Goal: Task Accomplishment & Management: Manage account settings

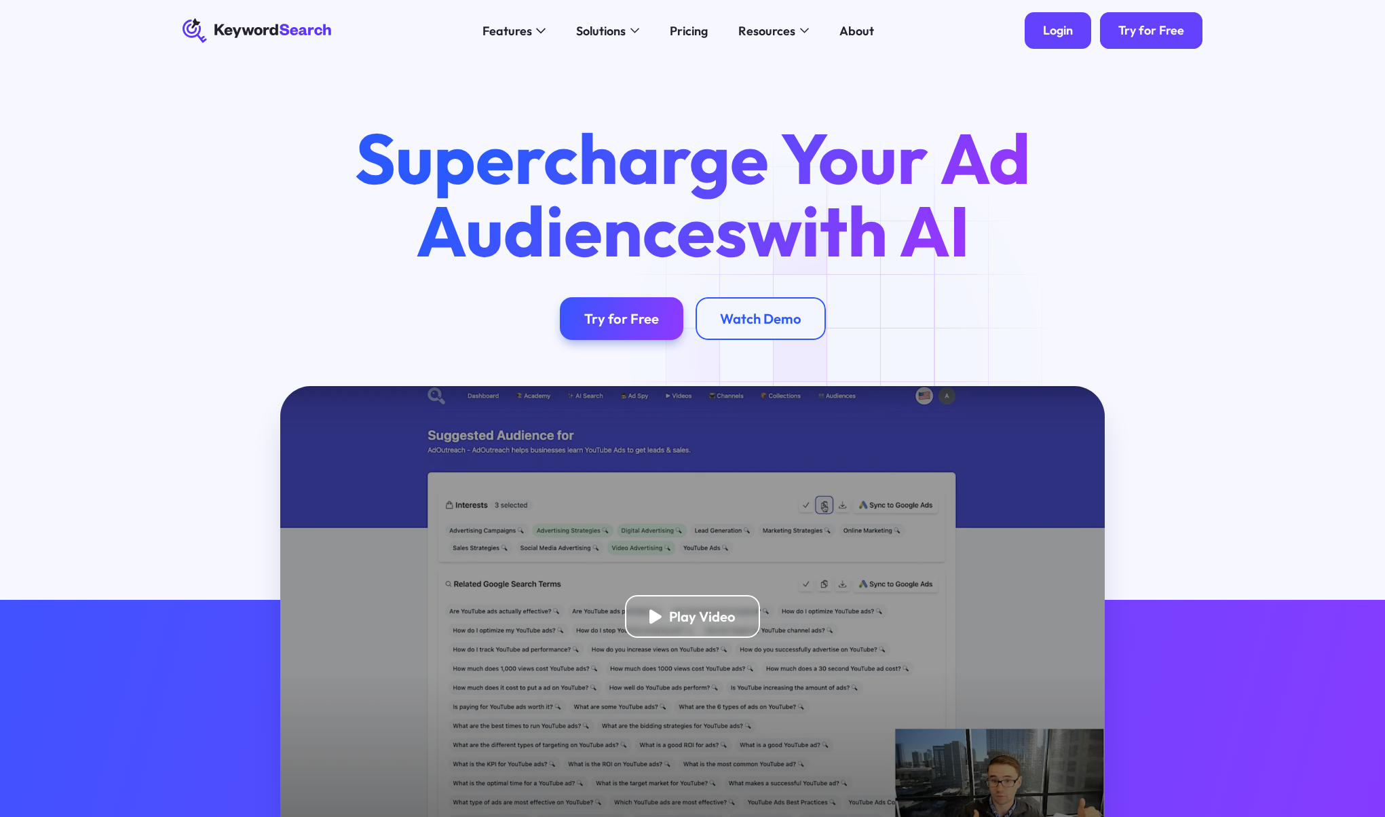
click at [1056, 35] on div "Login" at bounding box center [1058, 31] width 30 height 16
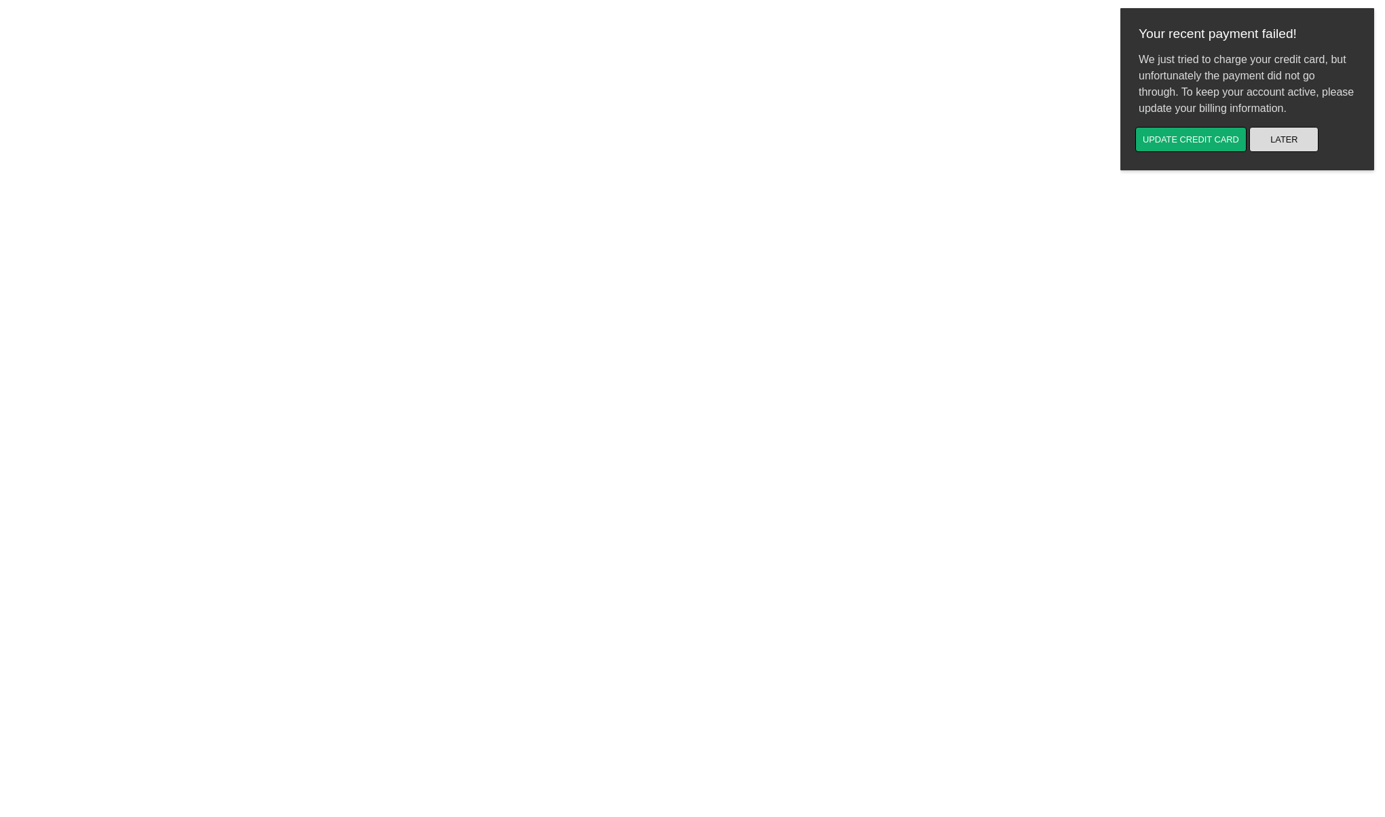
click at [1285, 137] on button "Later" at bounding box center [1283, 139] width 69 height 25
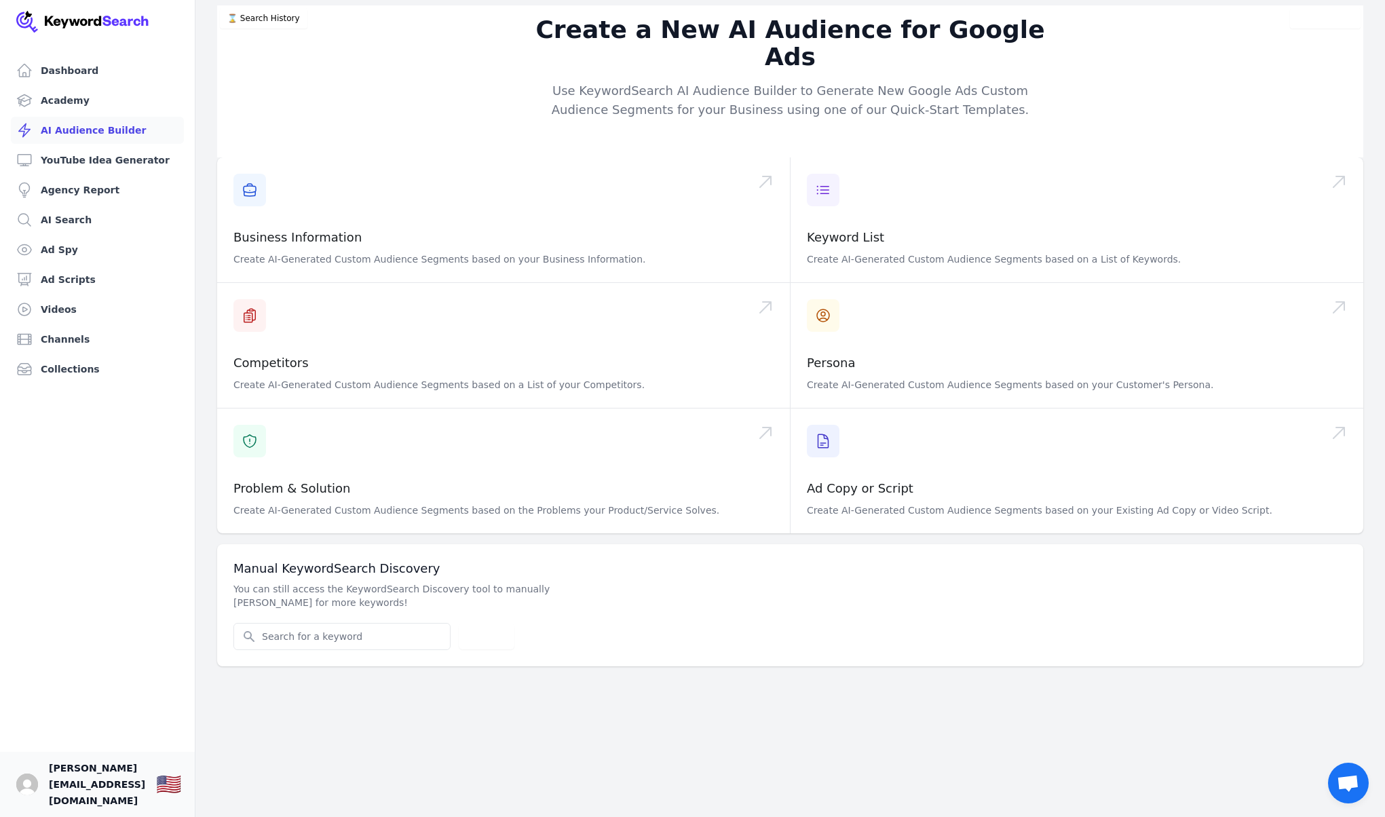
click at [100, 789] on span "[PERSON_NAME][EMAIL_ADDRESS][DOMAIN_NAME]" at bounding box center [97, 784] width 96 height 49
click at [96, 802] on span "[PERSON_NAME][EMAIL_ADDRESS][DOMAIN_NAME]" at bounding box center [97, 784] width 96 height 49
click at [102, 797] on span "chad@arrowlightvideo.com" at bounding box center [97, 784] width 96 height 49
click at [22, 793] on img "Open user button" at bounding box center [27, 785] width 22 height 22
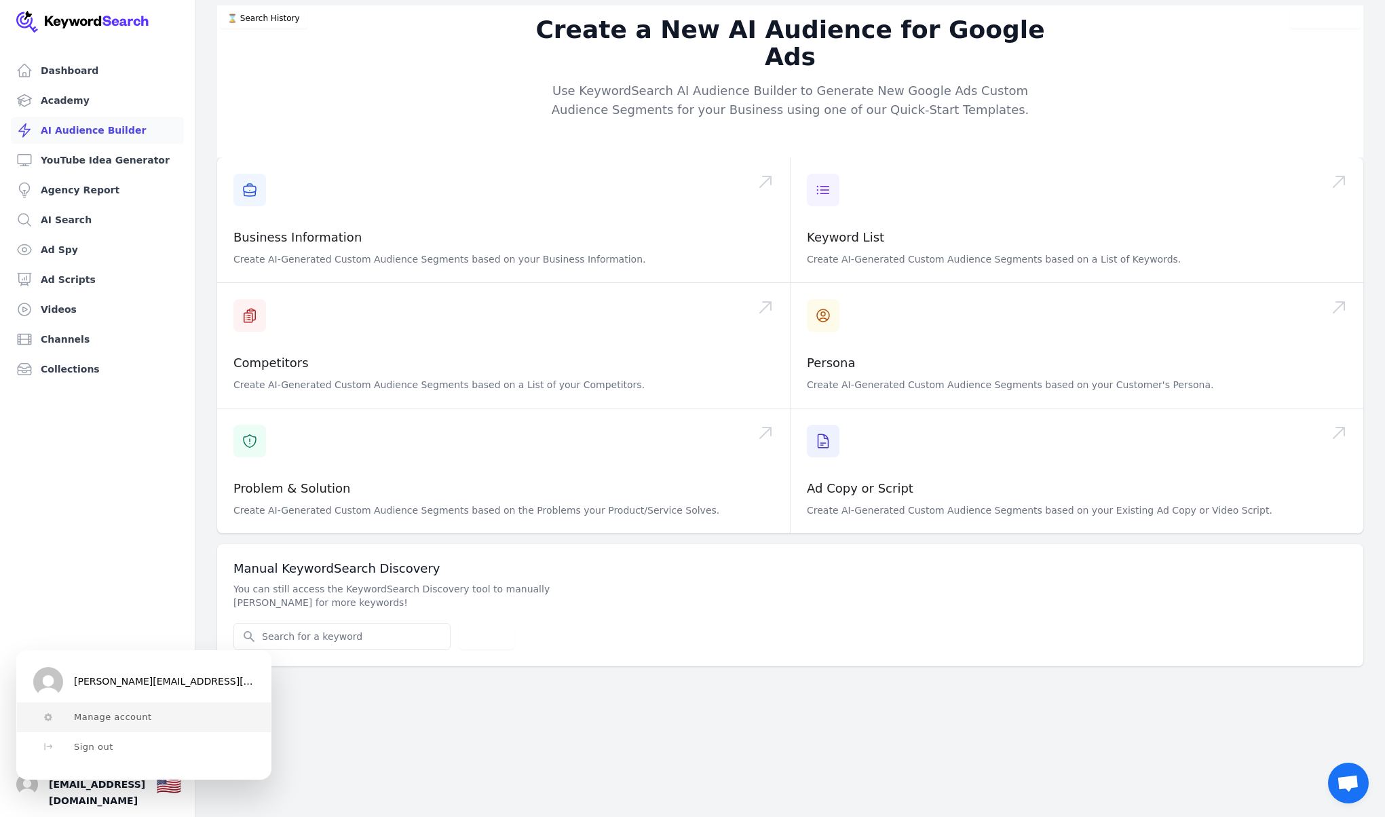
click at [142, 712] on span "Manage account" at bounding box center [113, 717] width 78 height 11
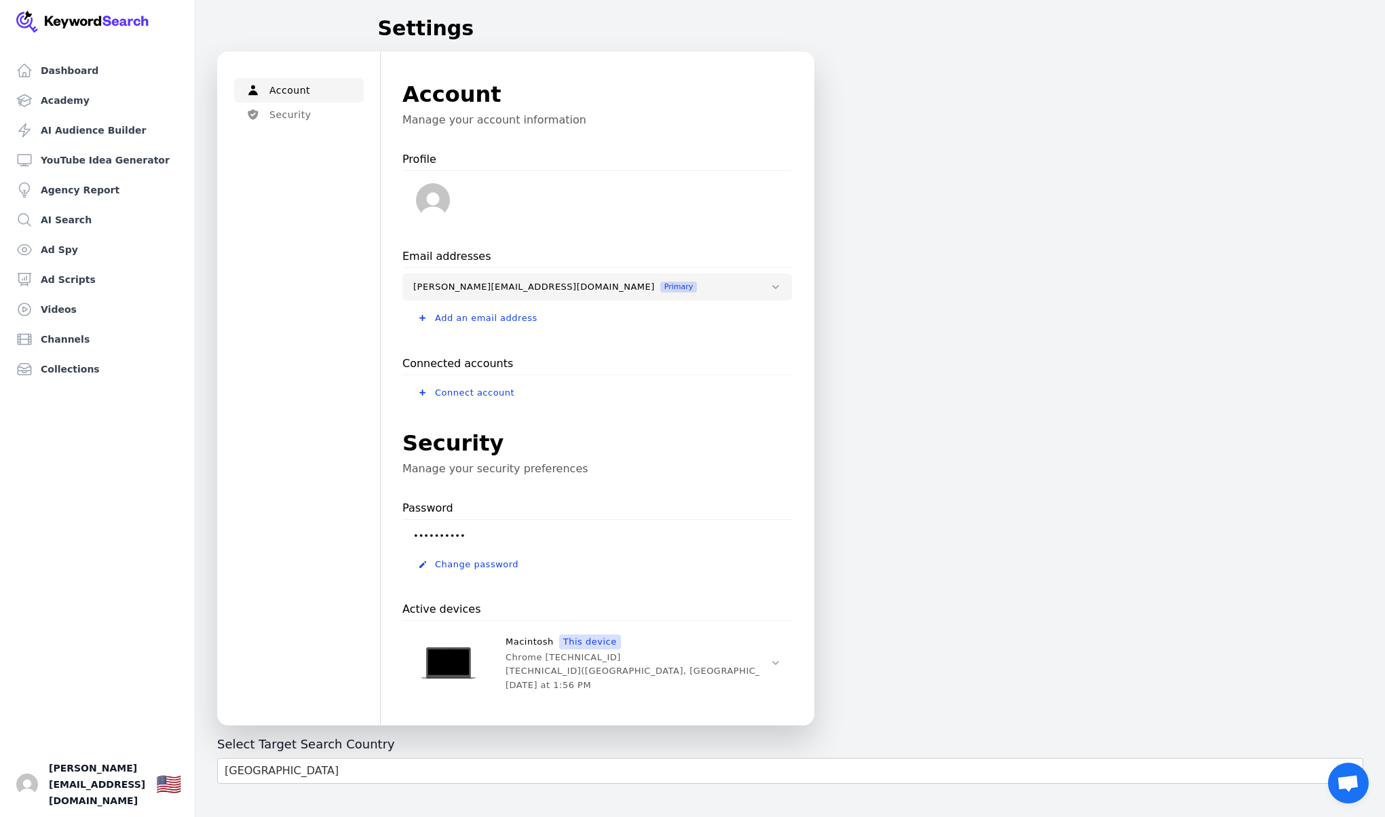
scroll to position [177, 0]
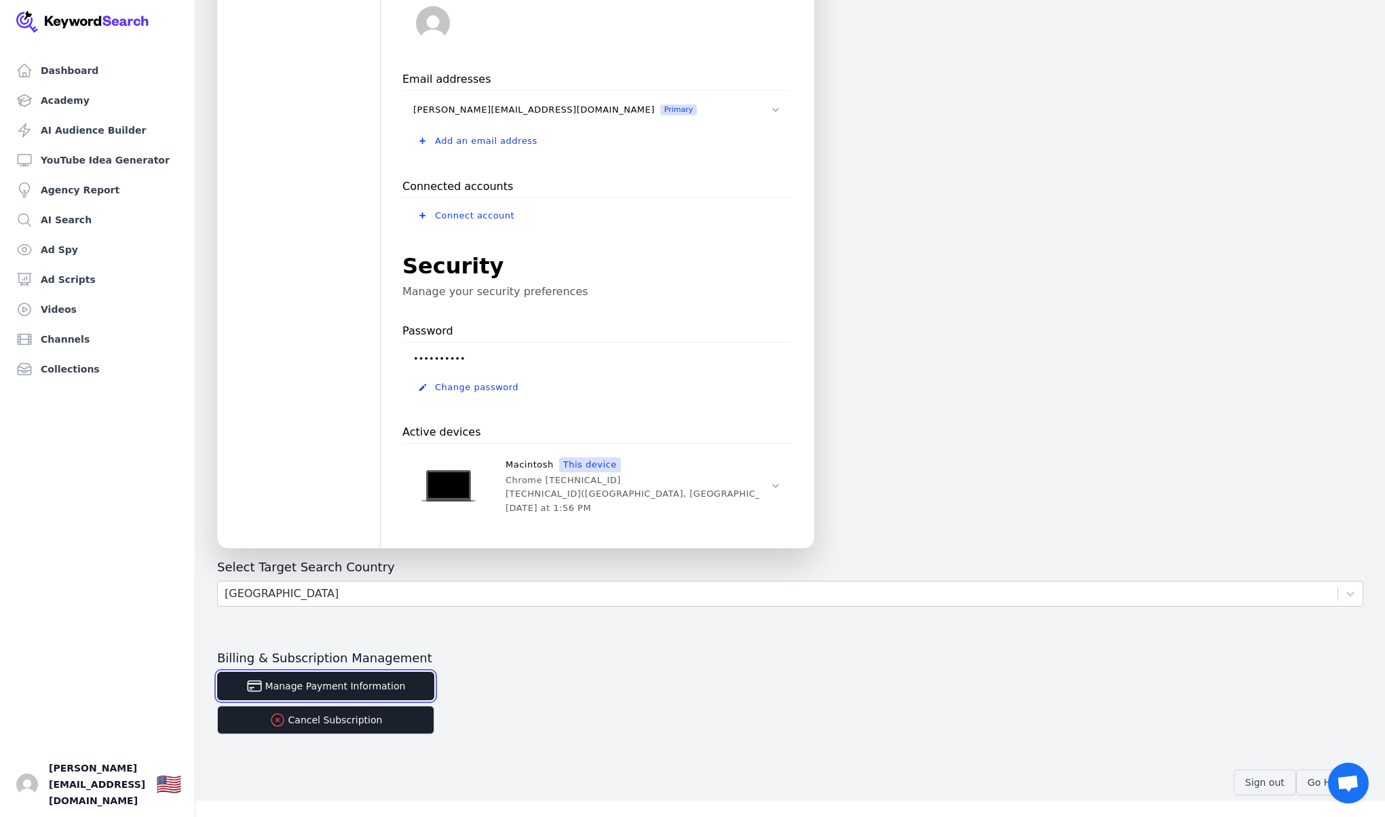
drag, startPoint x: 321, startPoint y: 687, endPoint x: 356, endPoint y: 744, distance: 67.0
click at [517, 721] on div "Billing & Subscription Management Manage Payment Information Cancel Subscription" at bounding box center [790, 692] width 1146 height 84
click at [336, 723] on button "Cancel Subscription" at bounding box center [325, 720] width 217 height 29
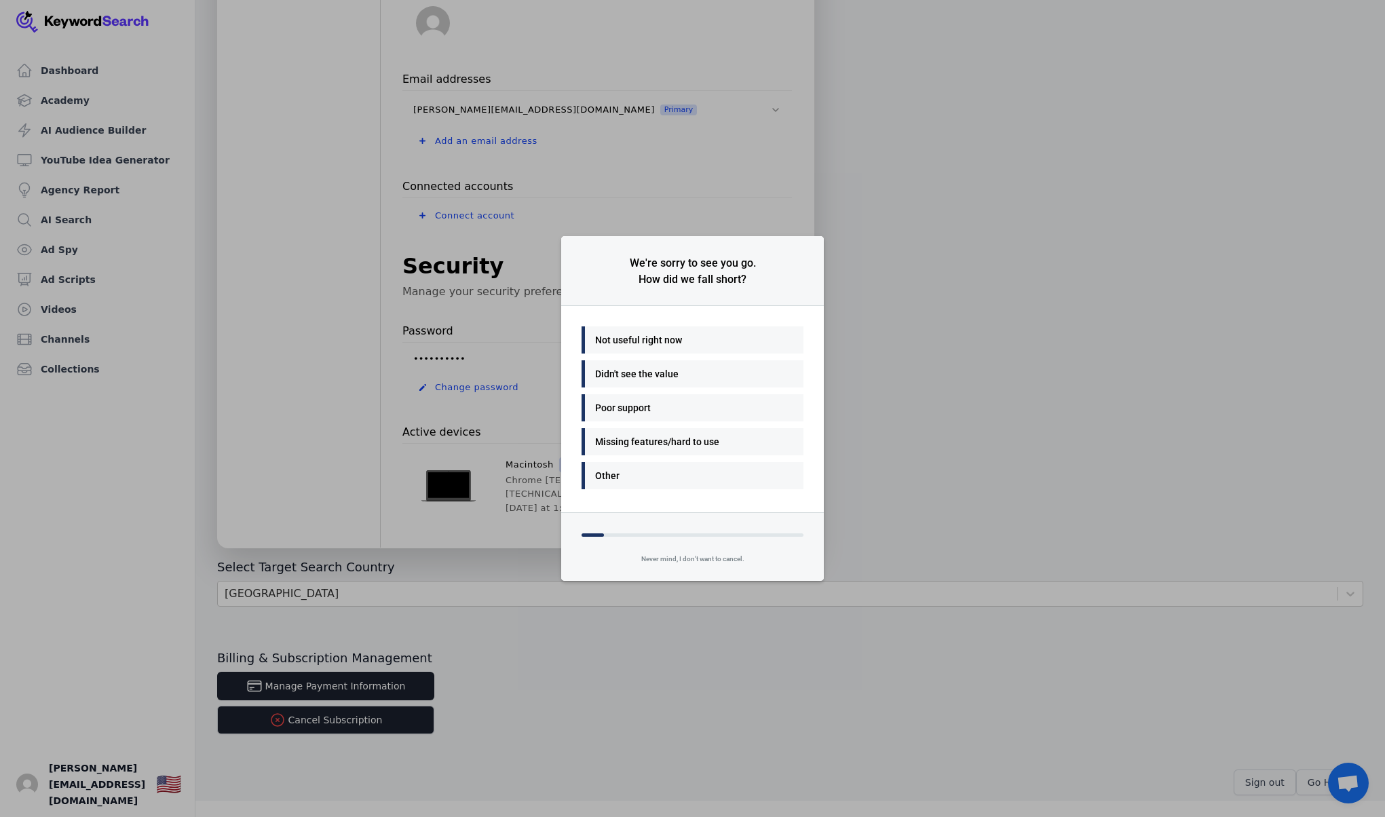
click at [645, 338] on div "Not useful right now" at bounding box center [689, 340] width 188 height 16
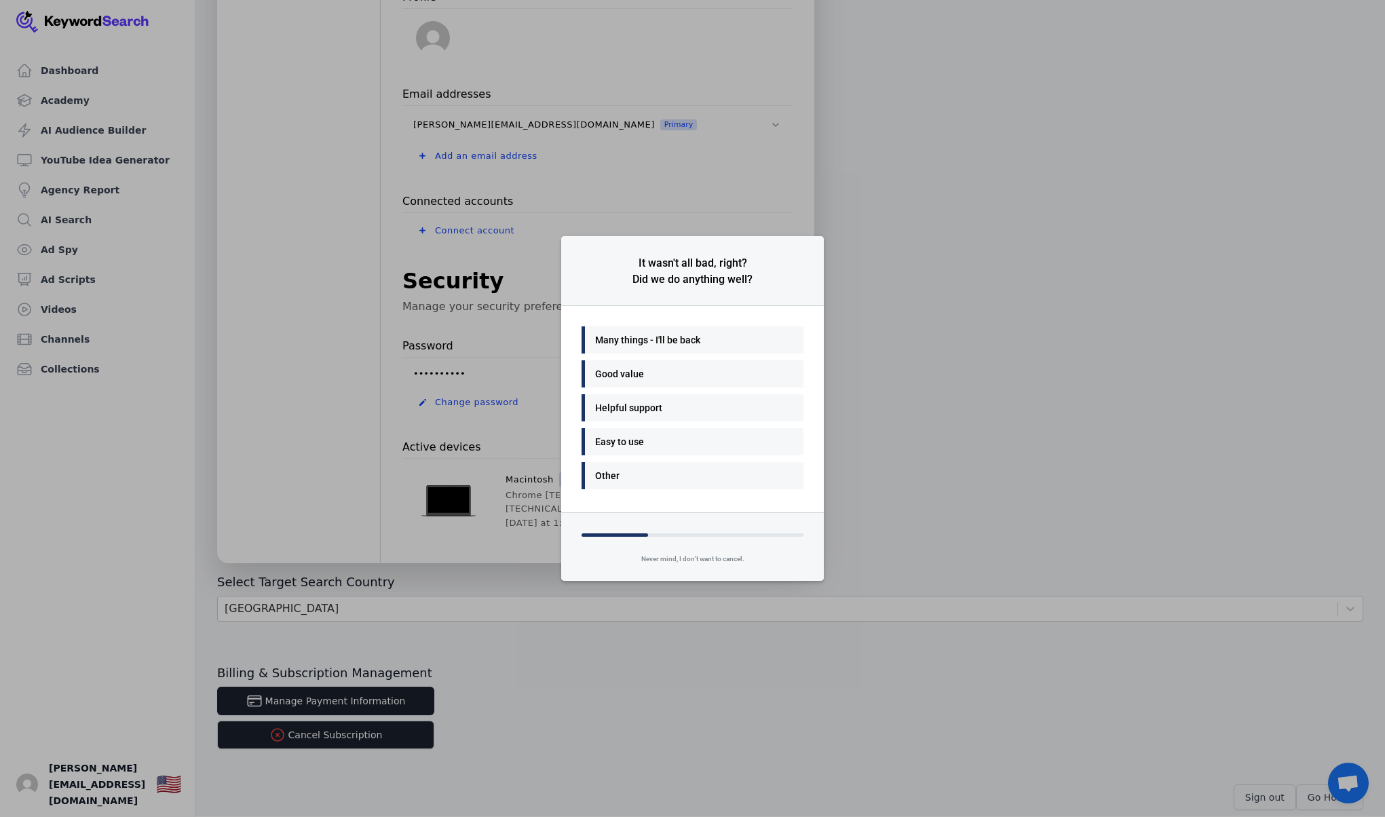
click at [657, 344] on div "Many things - I'll be back" at bounding box center [689, 340] width 188 height 16
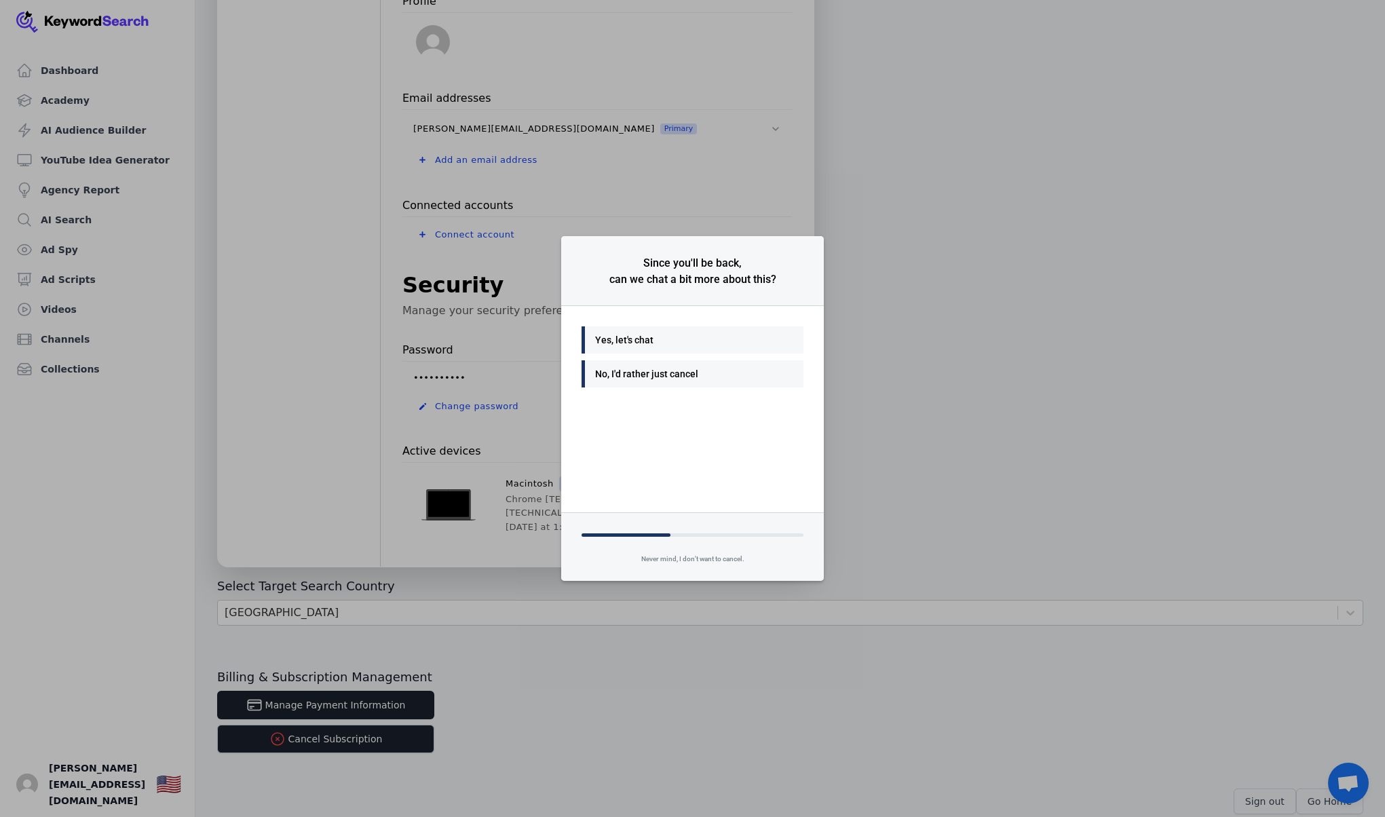
click at [660, 382] on div "No, I'd rather just cancel" at bounding box center [693, 373] width 222 height 27
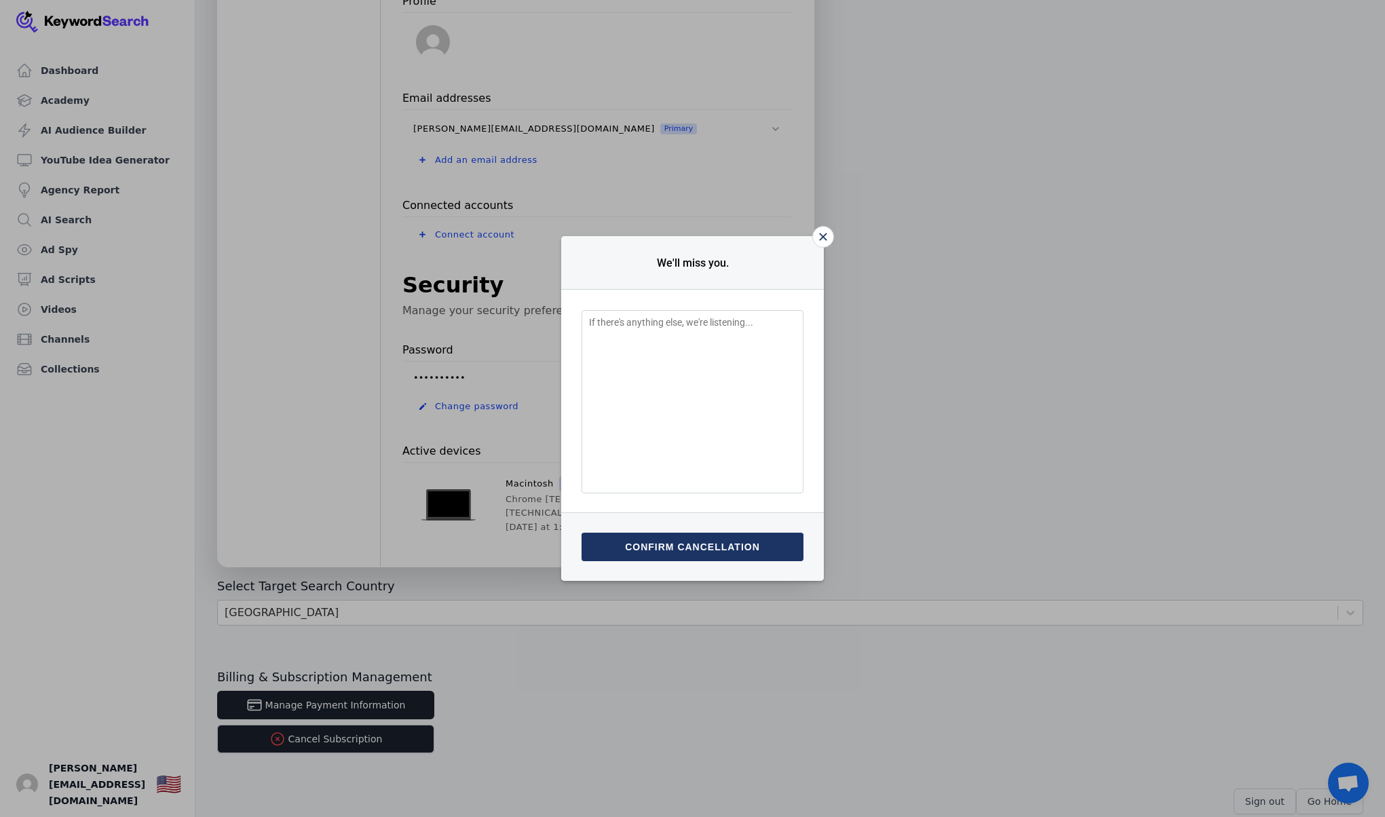
click at [680, 554] on button "Confirm cancellation" at bounding box center [693, 547] width 222 height 29
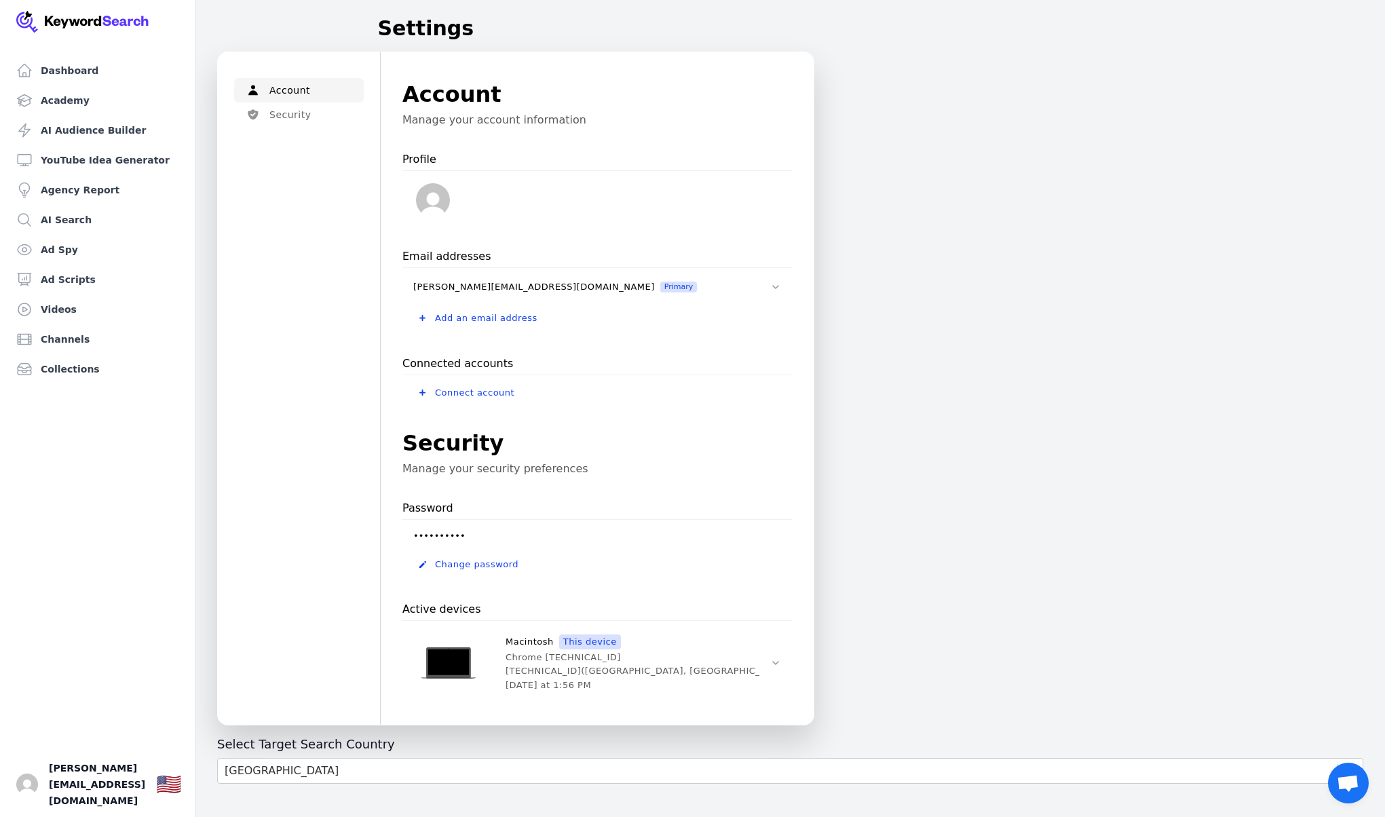
scroll to position [177, 0]
click at [307, 123] on button "Security" at bounding box center [299, 114] width 130 height 24
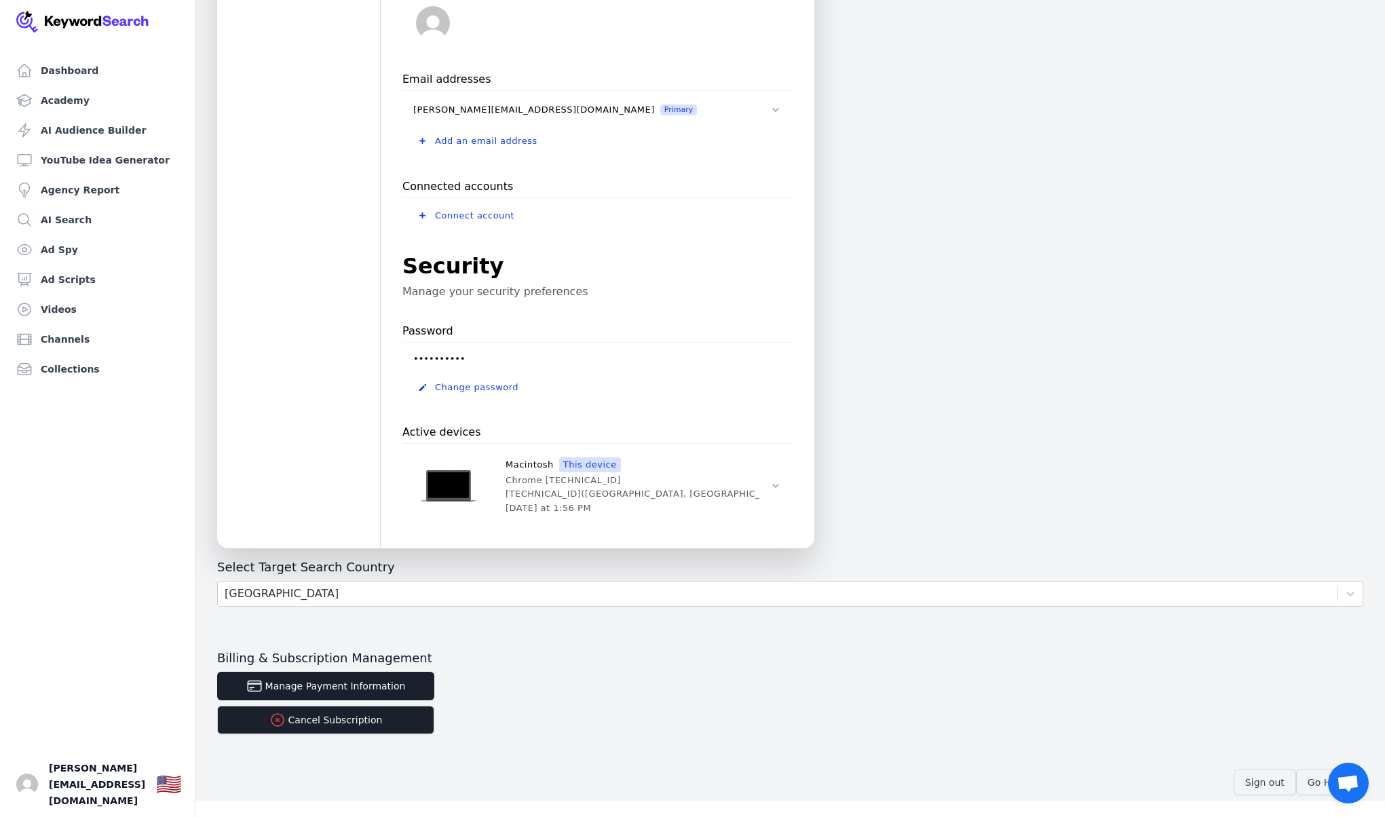
scroll to position [176, 0]
click at [351, 729] on button "Cancel Subscription" at bounding box center [325, 720] width 217 height 29
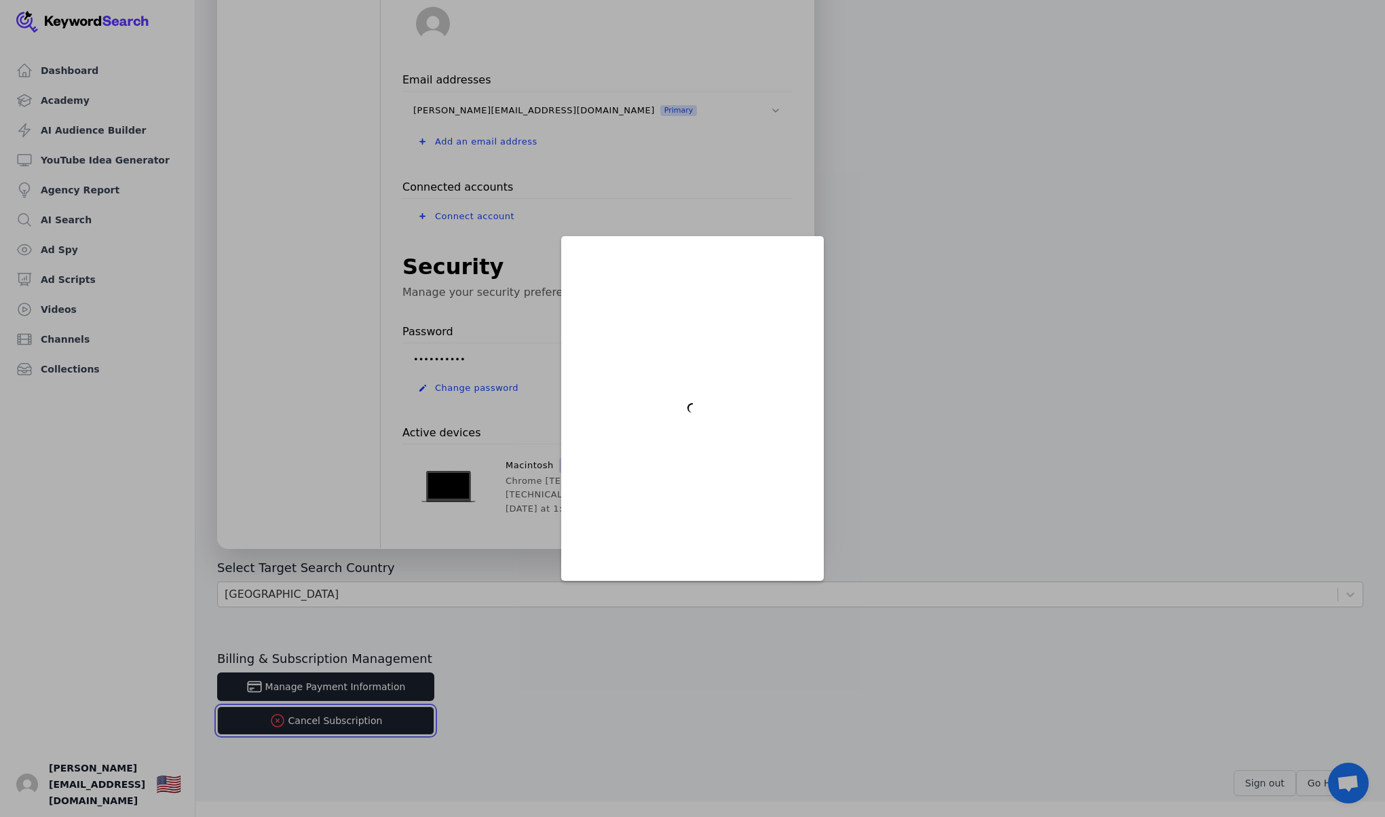
scroll to position [0, 0]
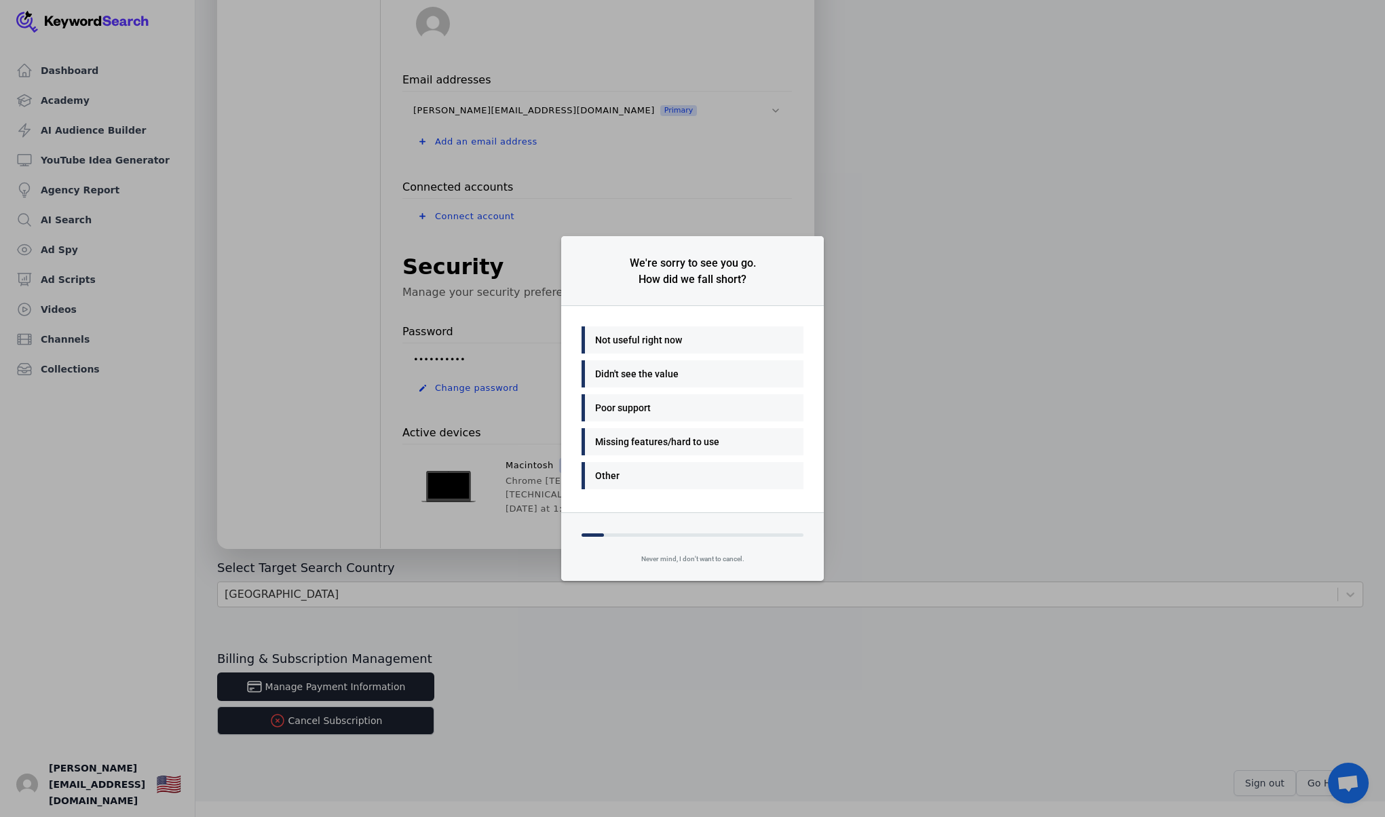
click at [700, 345] on div "Not useful right now" at bounding box center [689, 340] width 188 height 16
click at [665, 369] on div "Good value" at bounding box center [689, 374] width 188 height 16
click at [666, 372] on div "No, I'd rather just cancel" at bounding box center [689, 374] width 188 height 16
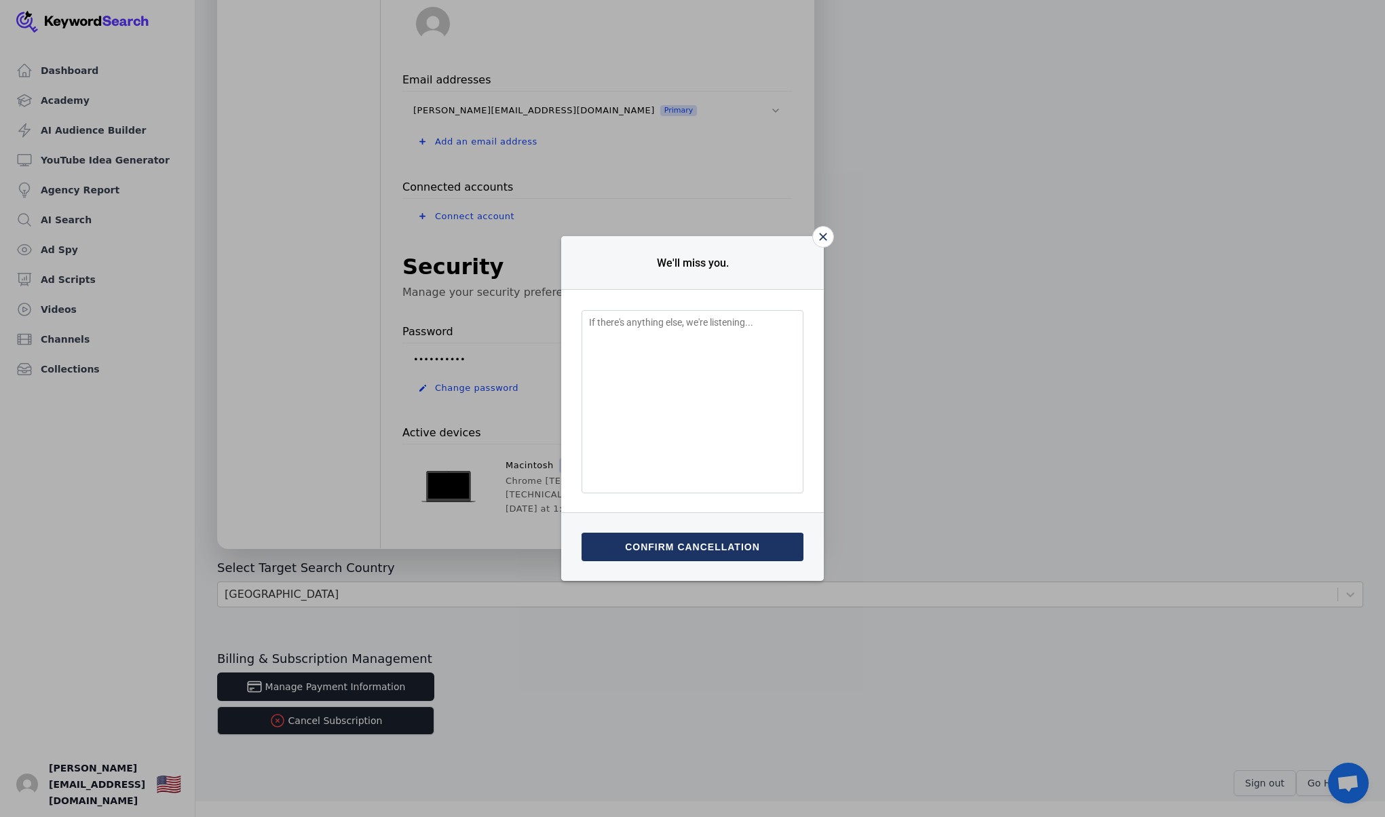
click at [671, 352] on textarea "Feedback Input" at bounding box center [693, 401] width 222 height 183
type textarea "Not using enough yet"
click at [692, 544] on button "Submit & confirm cancellation" at bounding box center [693, 547] width 222 height 29
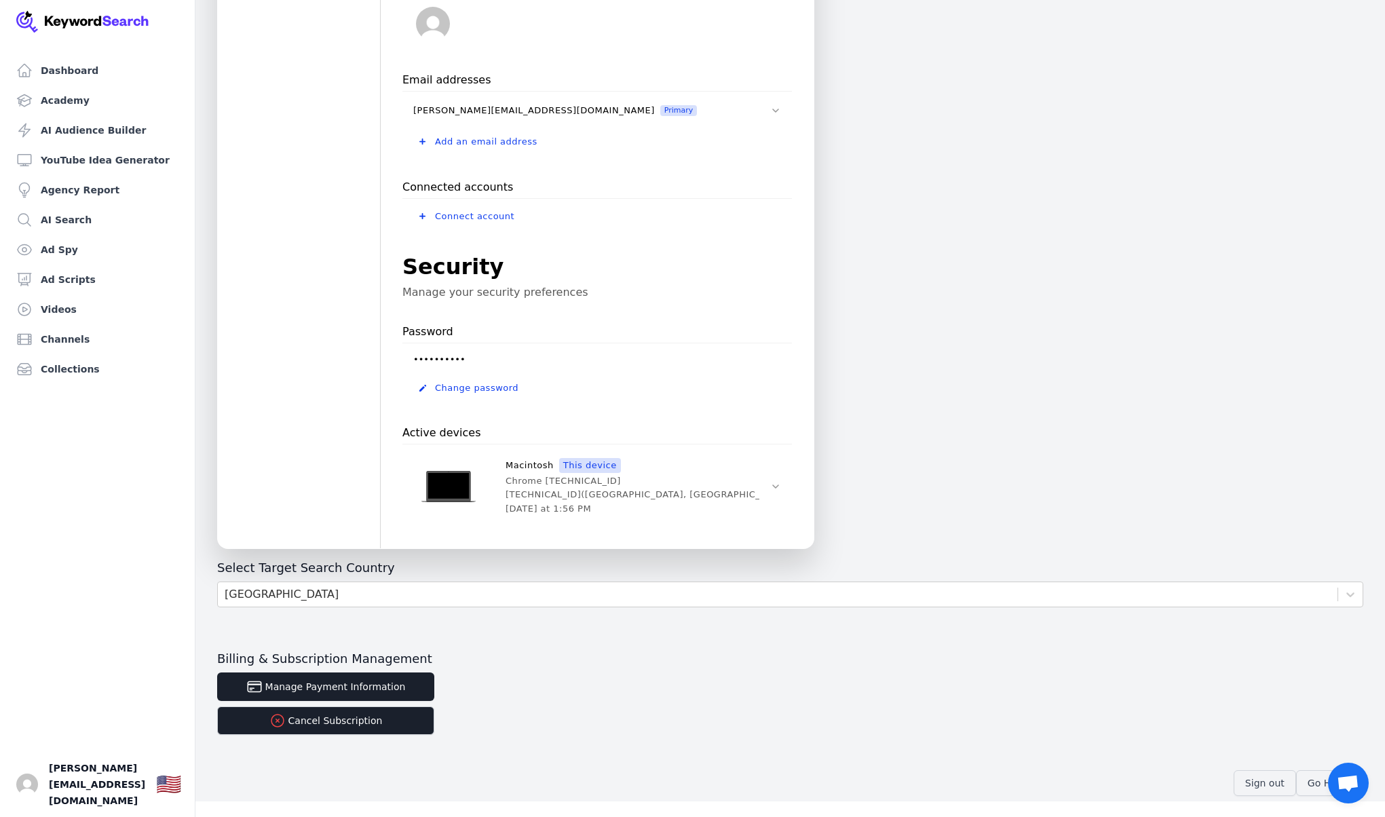
scroll to position [18, 0]
